Goal: Information Seeking & Learning: Learn about a topic

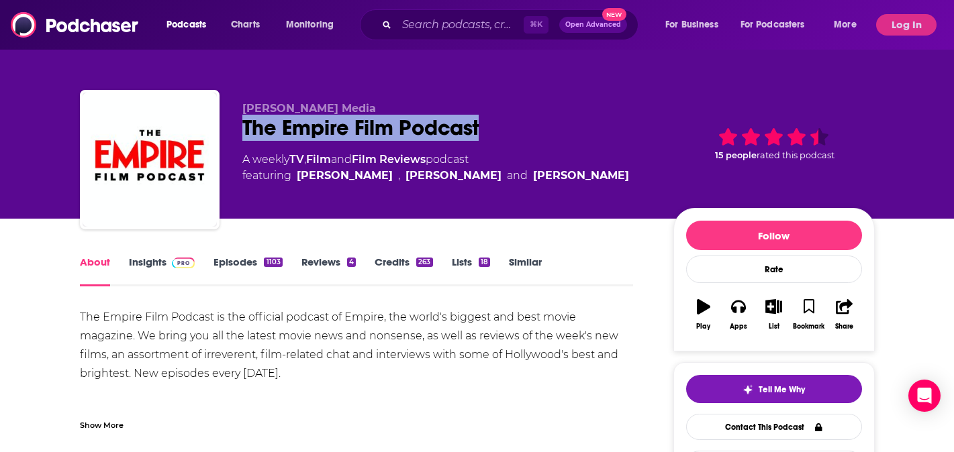
drag, startPoint x: 491, startPoint y: 125, endPoint x: 246, endPoint y: 133, distance: 245.1
click at [246, 133] on div "[PERSON_NAME] Media The Empire Film Podcast A weekly TV , Film and Film Reviews…" at bounding box center [477, 162] width 795 height 145
copy h1 "The Empire Film Podcast"
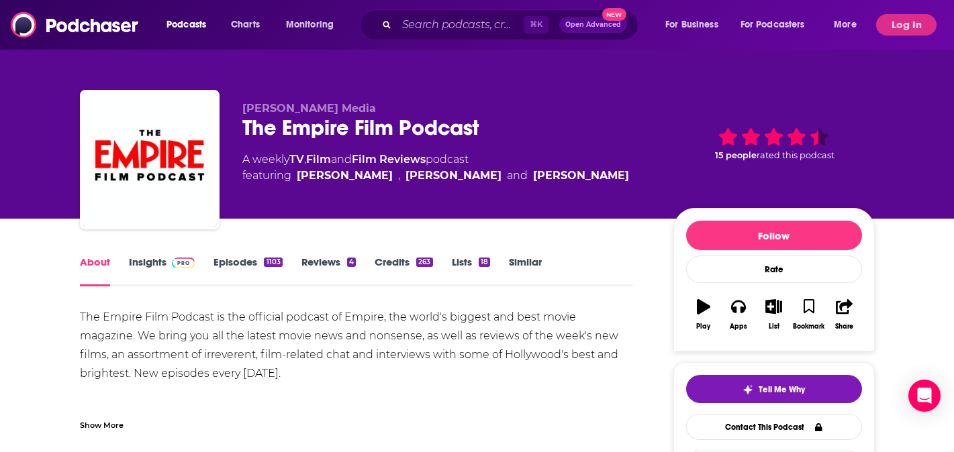
click at [562, 113] on p "[PERSON_NAME] Media" at bounding box center [446, 108] width 409 height 13
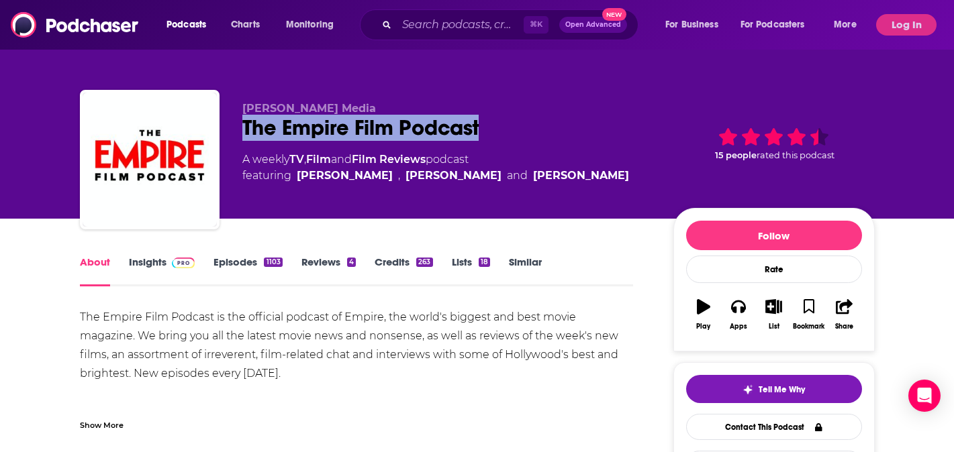
drag, startPoint x: 513, startPoint y: 122, endPoint x: 242, endPoint y: 135, distance: 272.1
click at [242, 135] on div "[PERSON_NAME] Media The Empire Film Podcast A weekly TV , Film and Film Reviews…" at bounding box center [477, 162] width 795 height 145
copy h1 "The Empire Film Podcast"
click at [148, 269] on link "Insights" at bounding box center [162, 271] width 66 height 31
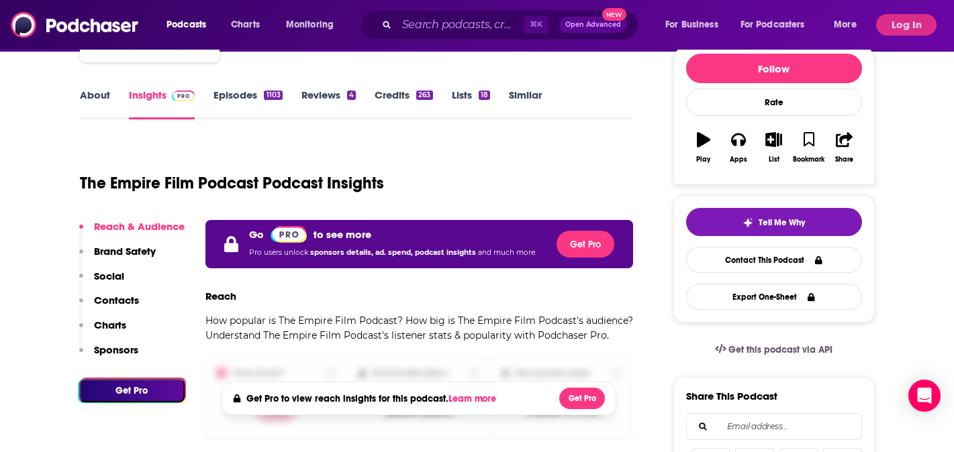
scroll to position [193, 0]
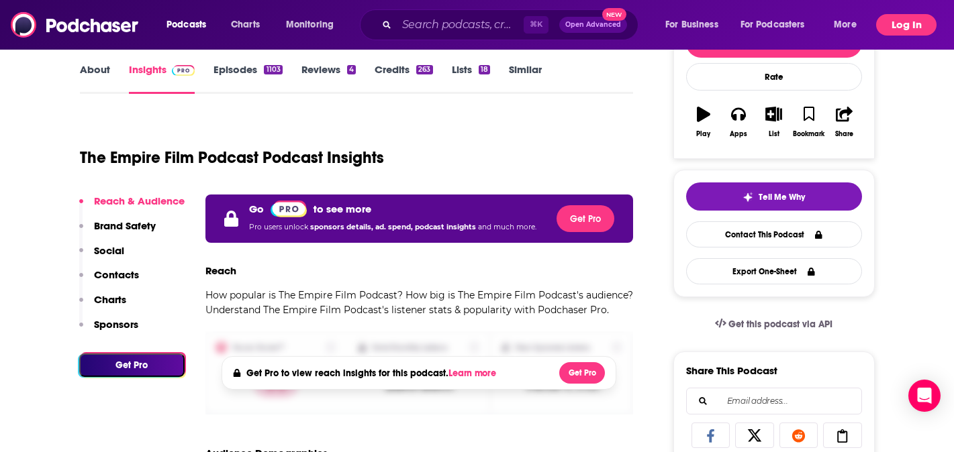
click at [914, 23] on button "Log In" at bounding box center [906, 24] width 60 height 21
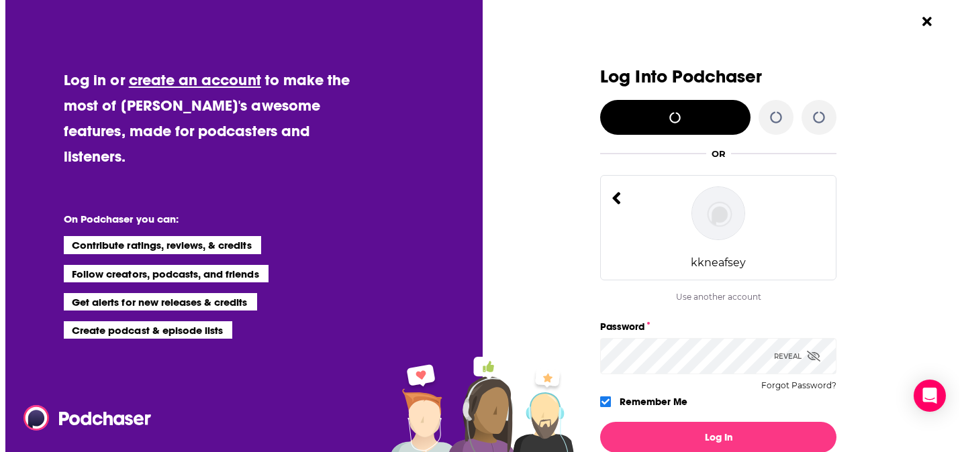
scroll to position [0, 0]
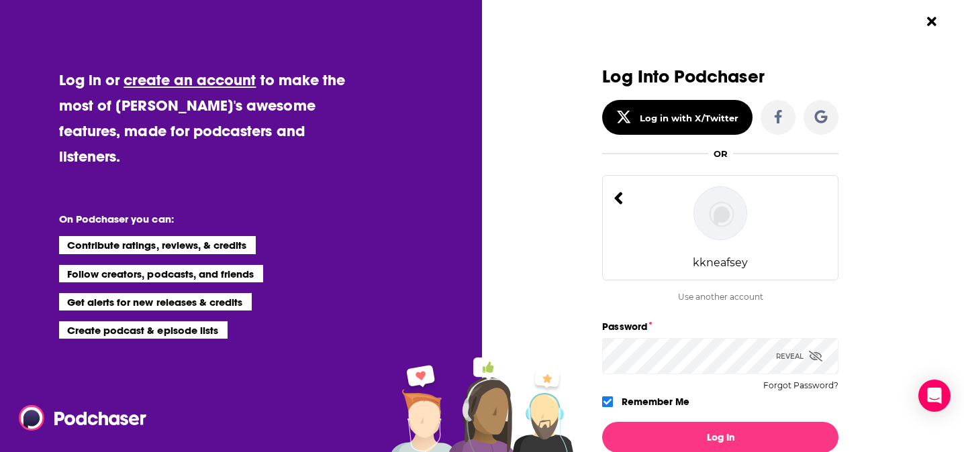
click at [602, 422] on button "Log In" at bounding box center [720, 437] width 236 height 31
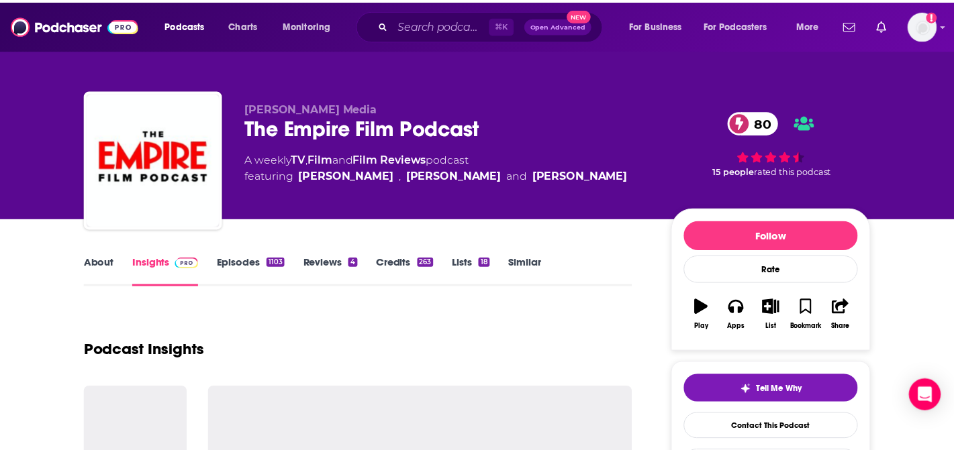
scroll to position [193, 0]
